Goal: Information Seeking & Learning: Learn about a topic

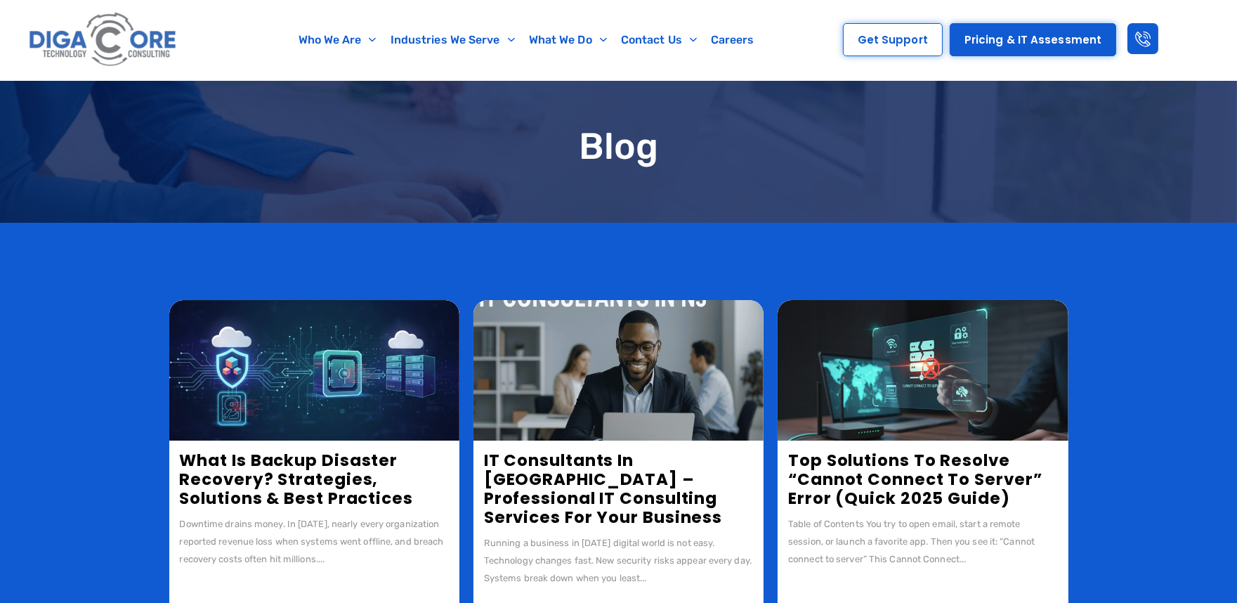
scroll to position [78, 0]
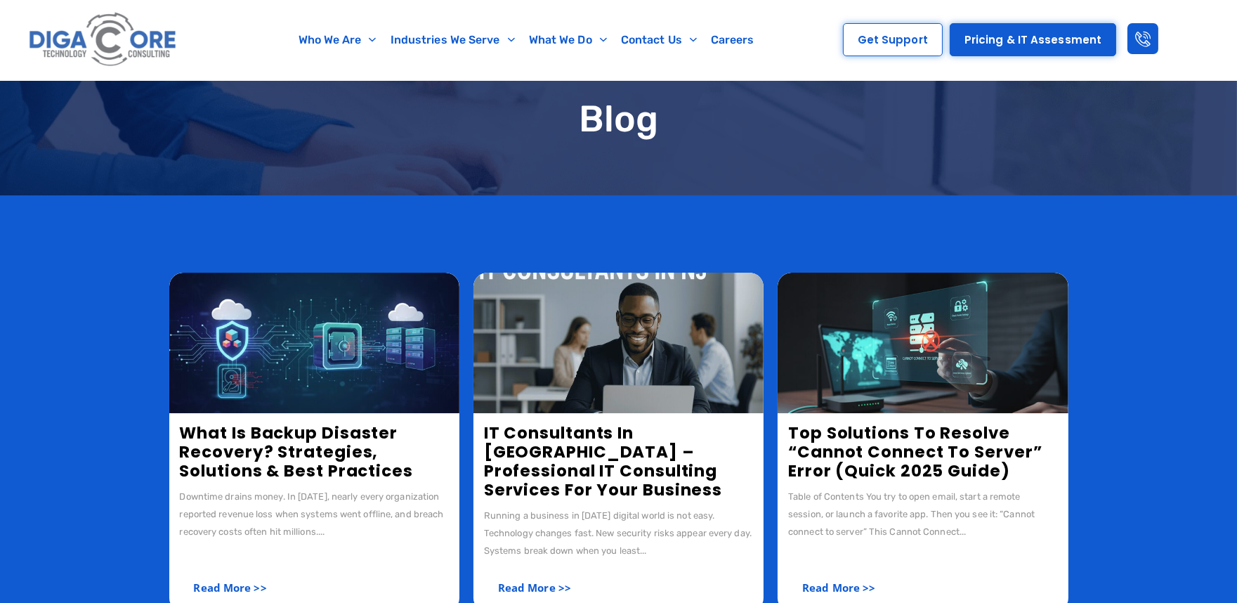
click at [302, 308] on img at bounding box center [314, 343] width 290 height 140
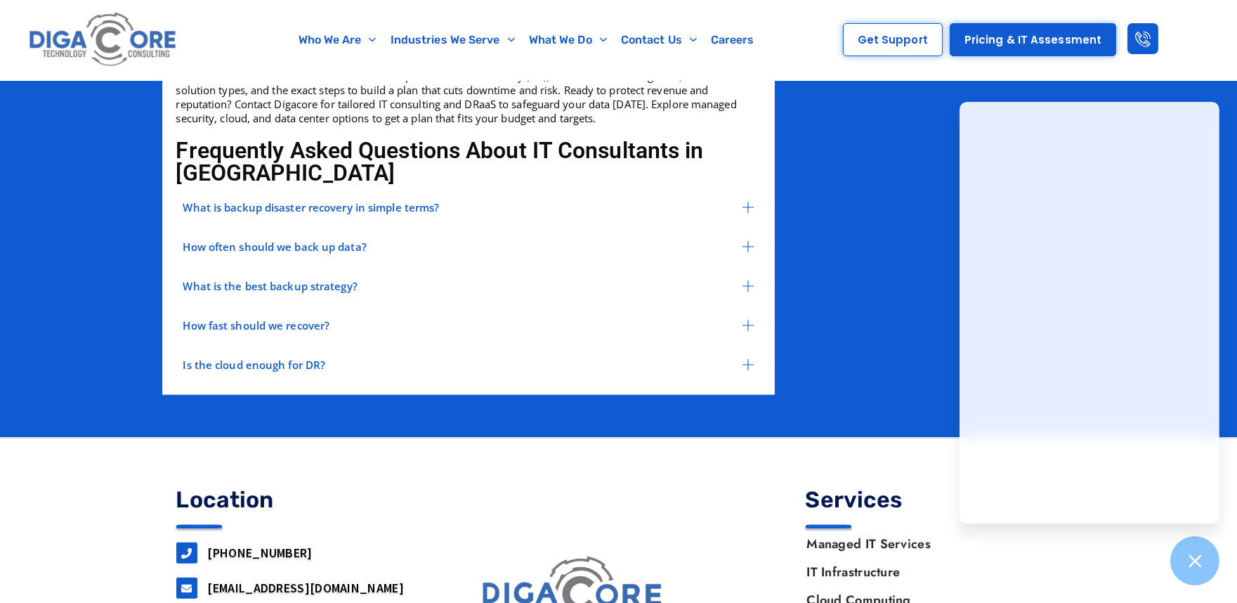
scroll to position [3122, 0]
